Goal: Book appointment/travel/reservation

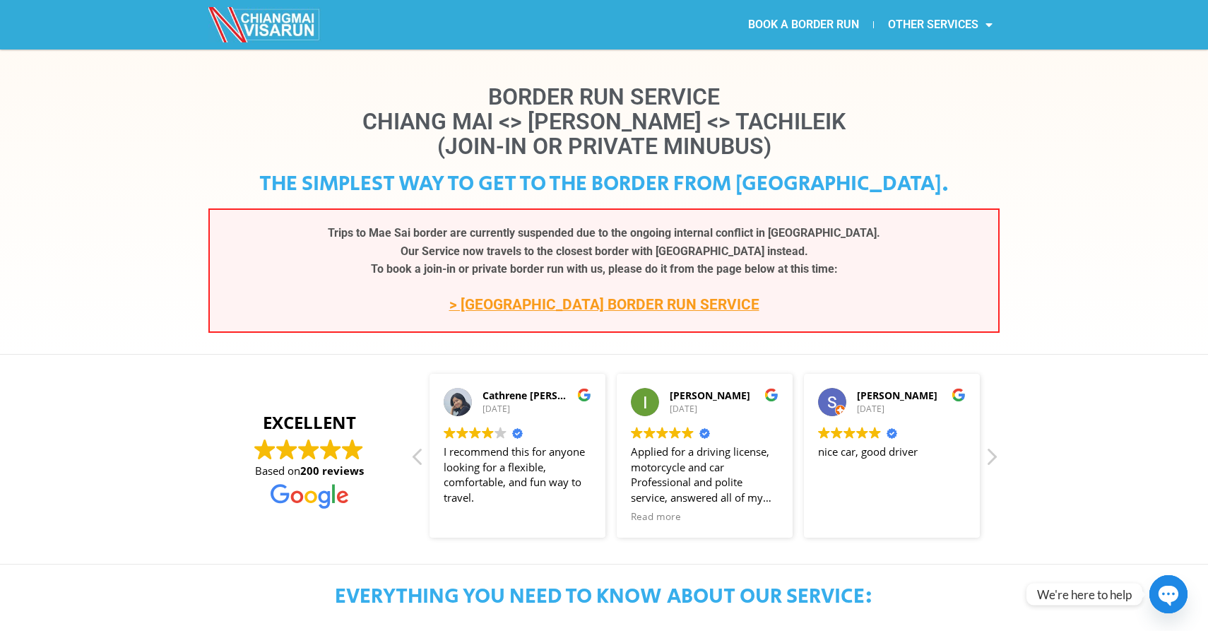
click at [555, 307] on link "> CHIANG KHONG BORDER RUN SERVICE" at bounding box center [604, 304] width 310 height 17
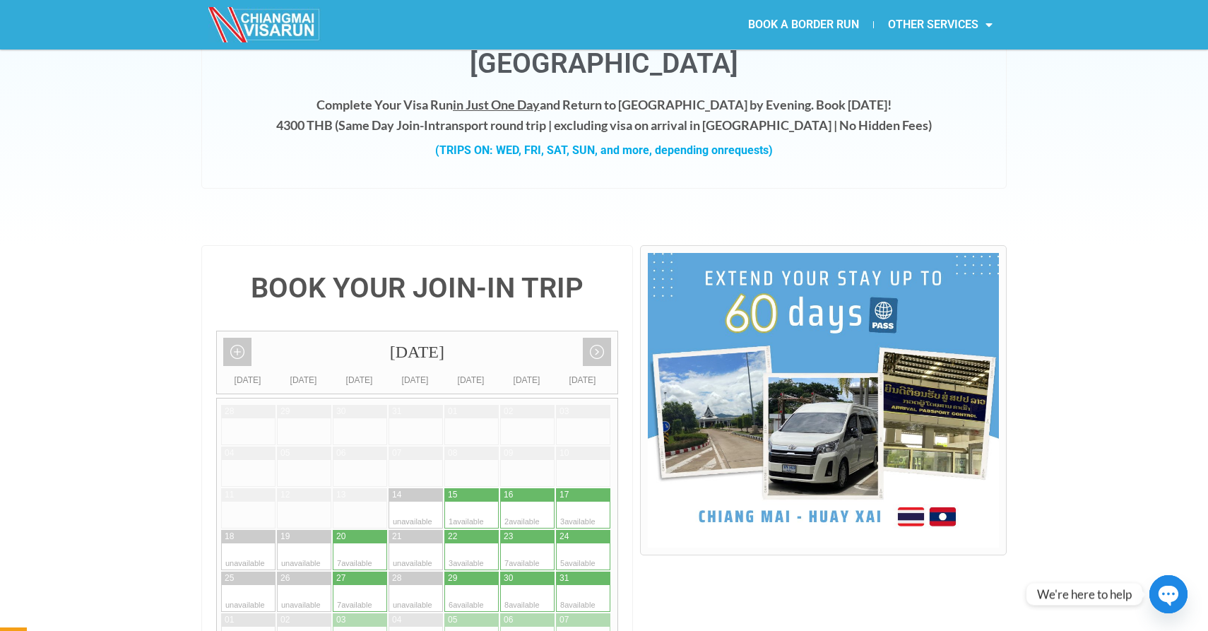
scroll to position [145, 0]
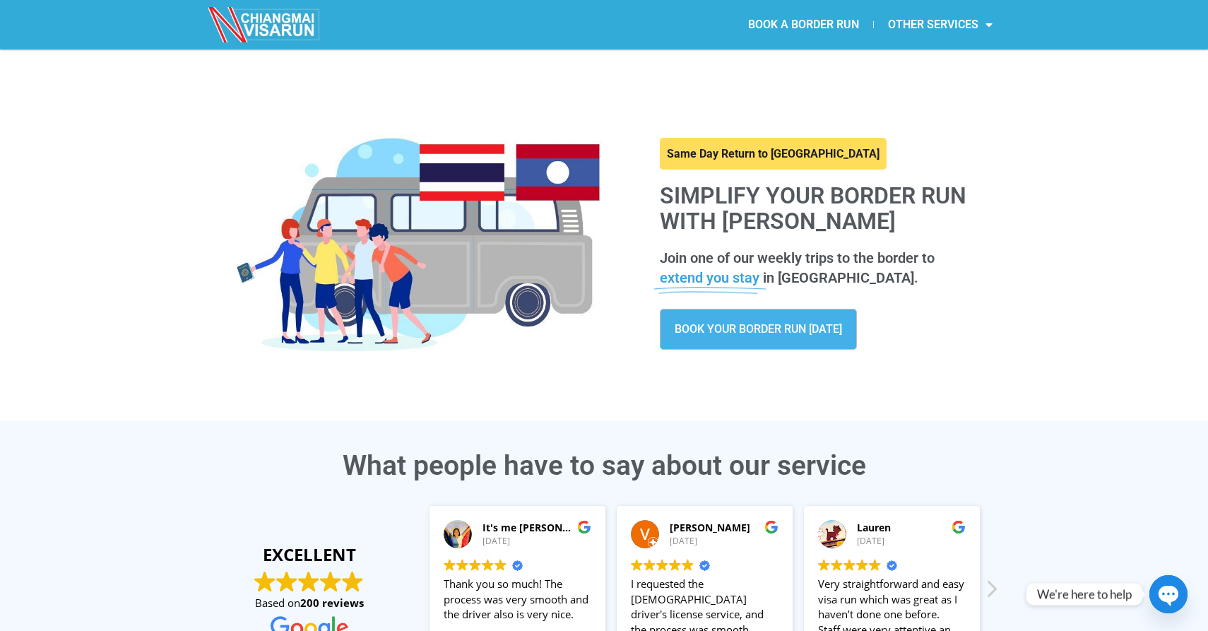
click at [738, 325] on span "BOOK YOUR BORDER RUN TODAY" at bounding box center [758, 329] width 167 height 11
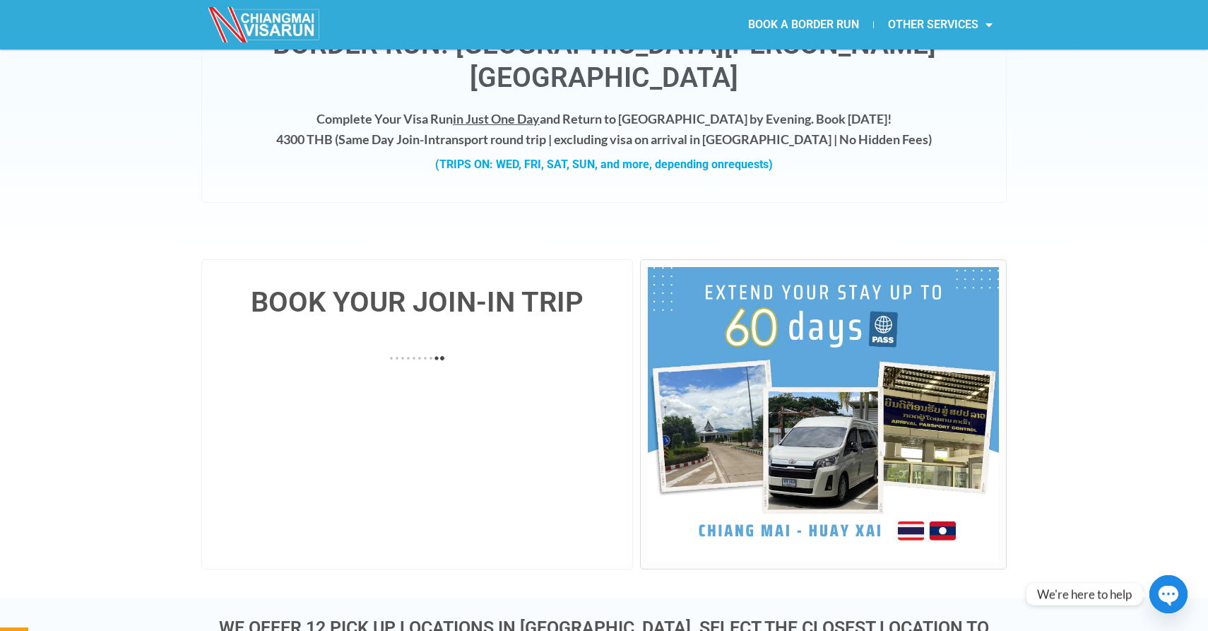
scroll to position [126, 0]
